Goal: Task Accomplishment & Management: Manage account settings

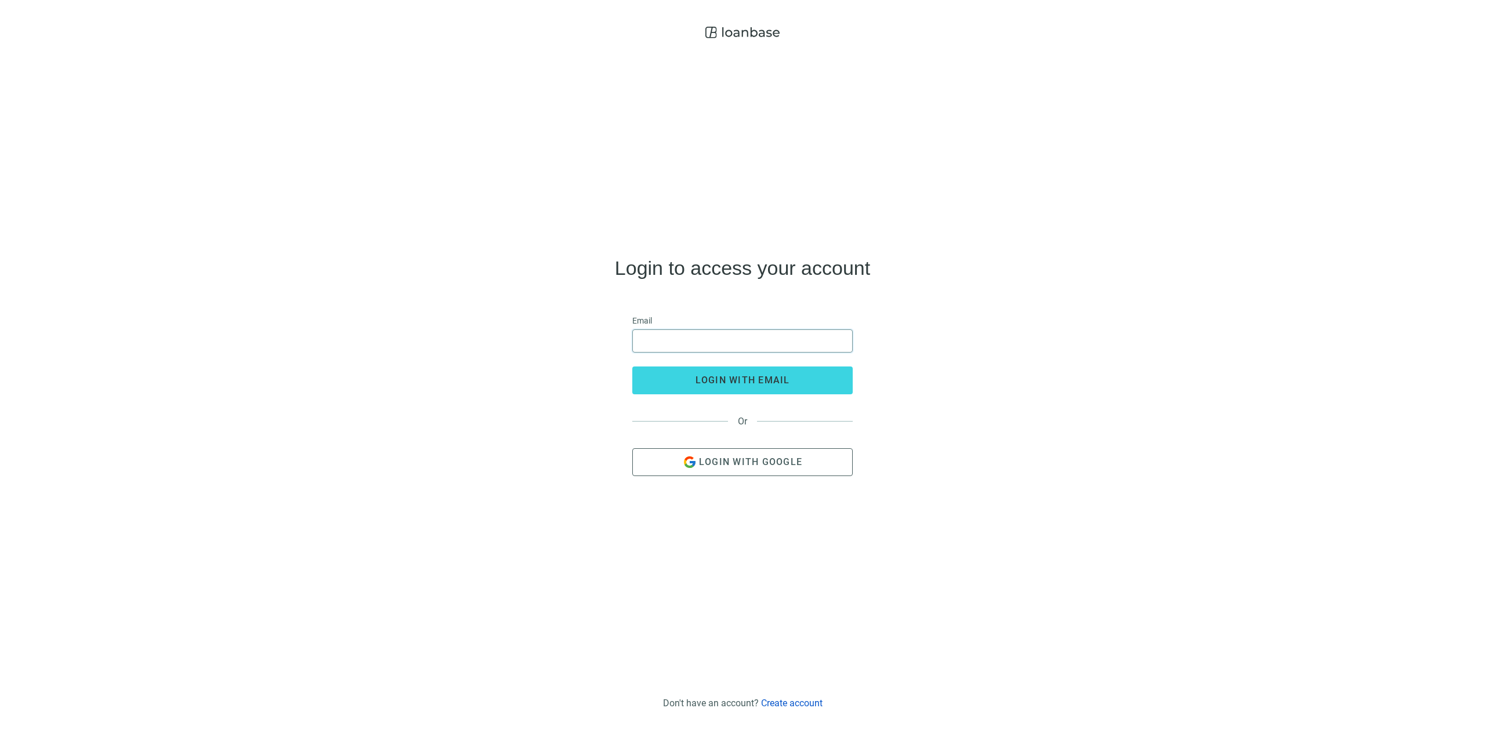
click at [682, 339] on input "email" at bounding box center [742, 341] width 205 height 22
type input "**********"
click at [699, 376] on span "login with email" at bounding box center [743, 380] width 95 height 11
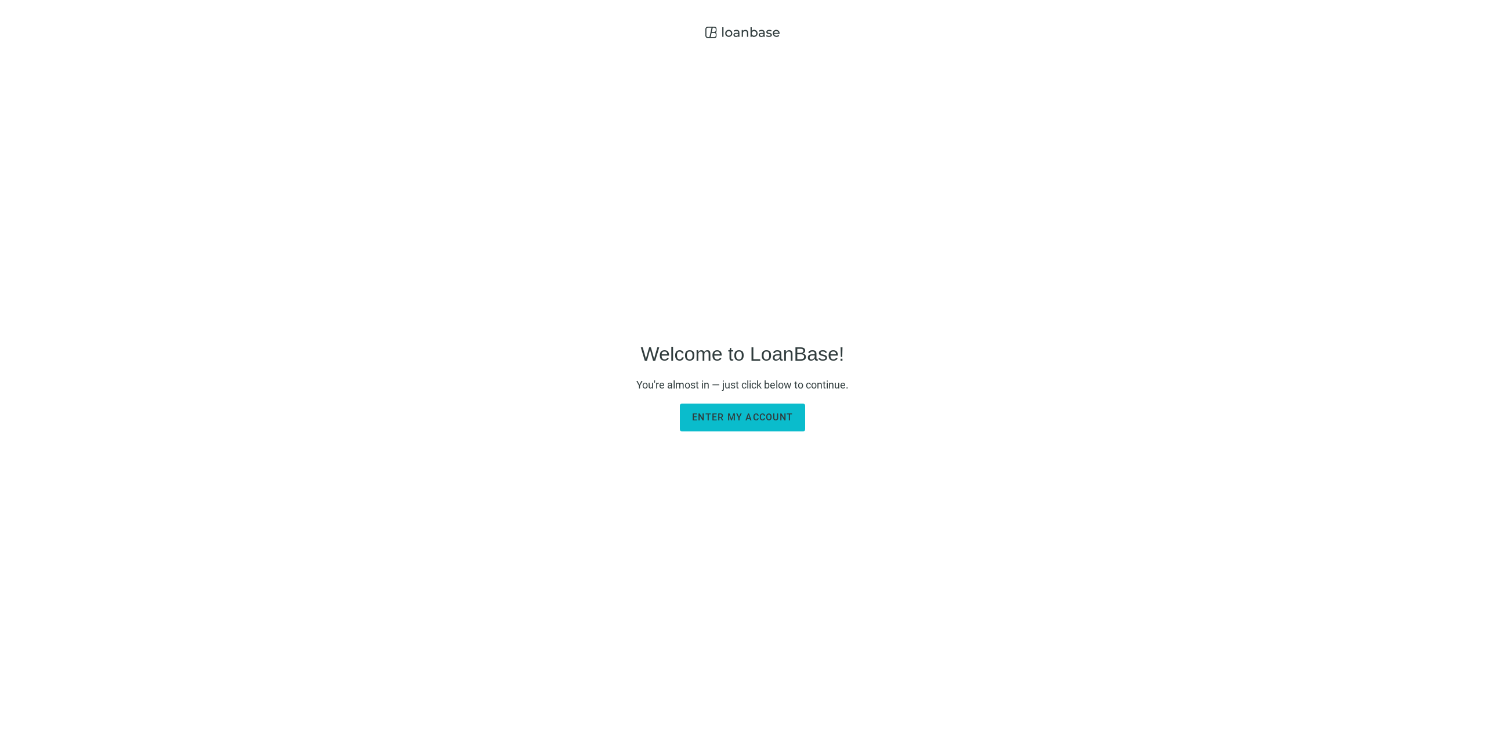
click at [724, 418] on span "Enter my account" at bounding box center [742, 417] width 101 height 11
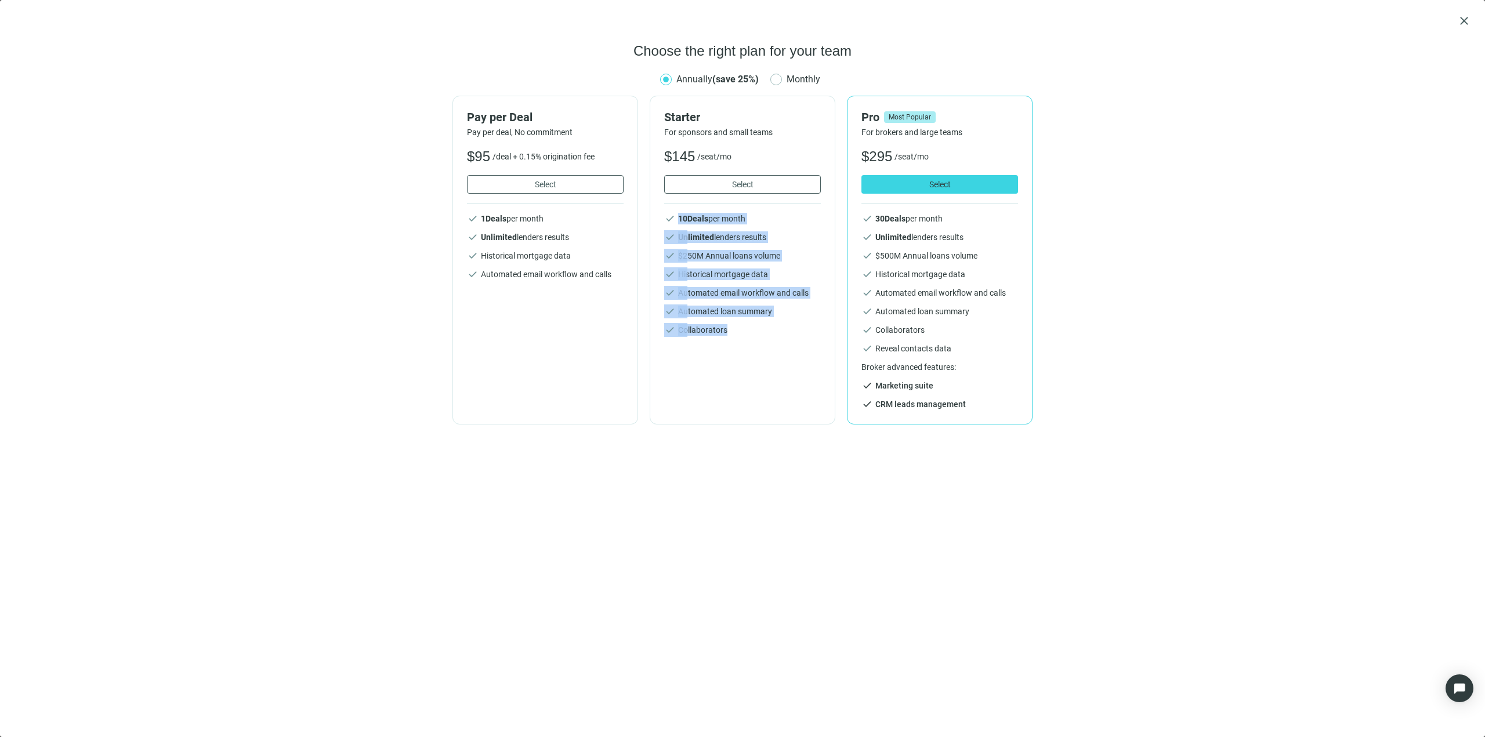
drag, startPoint x: 678, startPoint y: 218, endPoint x: 743, endPoint y: 329, distance: 129.0
click at [774, 348] on div "Starter For sponsors and small teams $ 145 /seat/mo Select check 10 Deals per m…" at bounding box center [743, 260] width 186 height 329
click at [743, 329] on li "check Collaborators" at bounding box center [742, 330] width 157 height 12
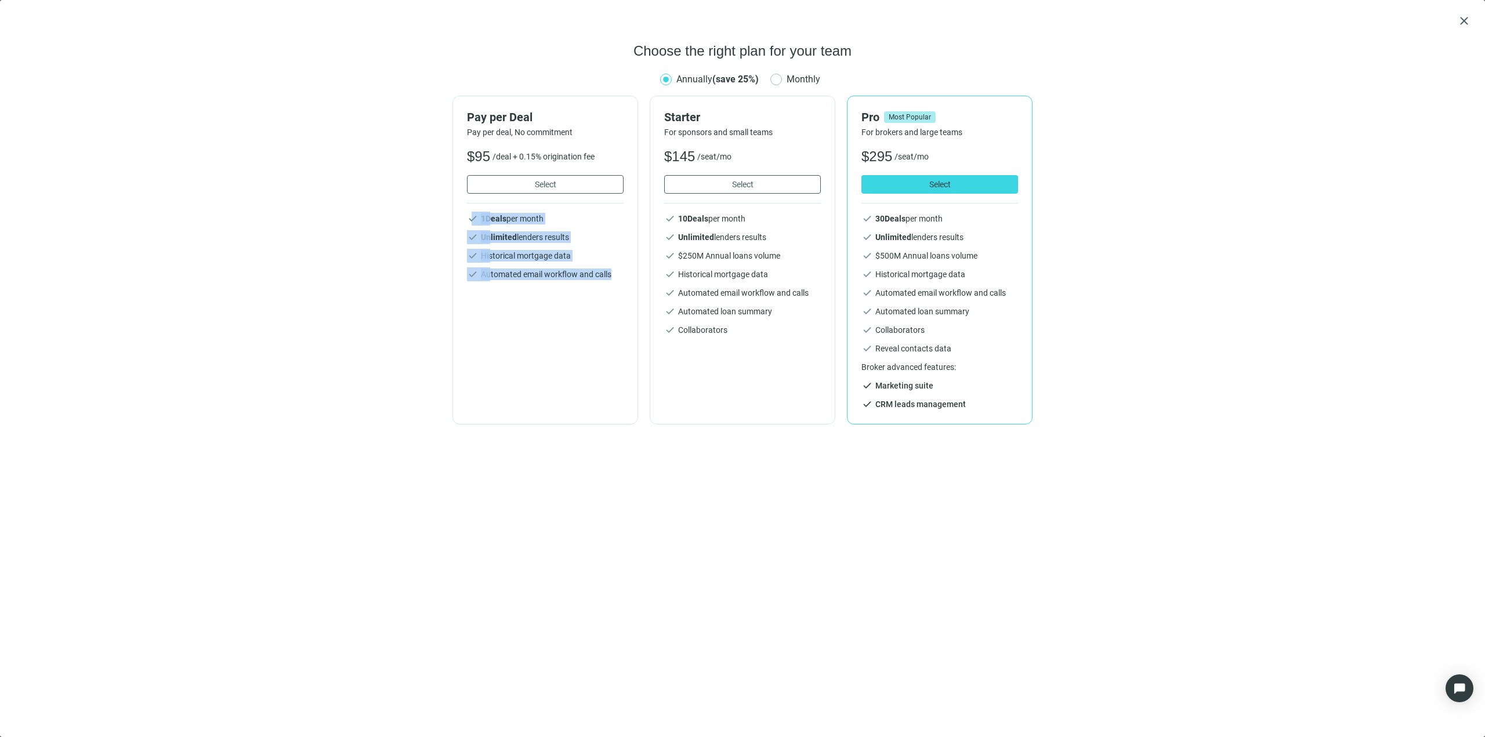
drag, startPoint x: 478, startPoint y: 220, endPoint x: 612, endPoint y: 290, distance: 150.2
click at [612, 290] on div "Pay per Deal Pay per deal, No commitment $ 95 /deal + 0.15% origination fee Sel…" at bounding box center [546, 260] width 186 height 329
click at [732, 292] on li "check Automated email workflow and calls" at bounding box center [742, 293] width 157 height 12
